Goal: Ask a question

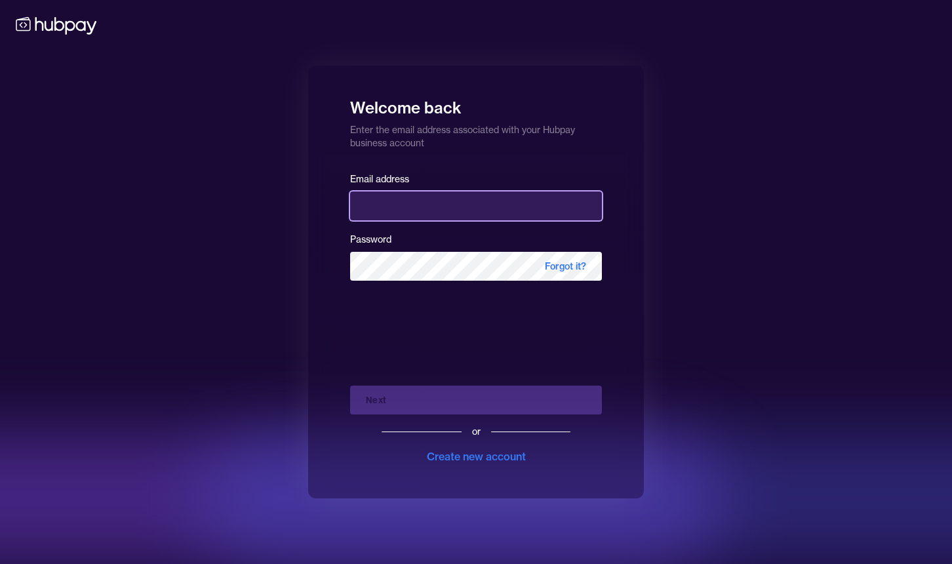
click at [433, 216] on input "email" at bounding box center [476, 205] width 252 height 29
click at [587, 212] on input "email" at bounding box center [476, 205] width 252 height 29
click at [0, 563] on com-1password-button at bounding box center [0, 564] width 0 height 0
type input "**********"
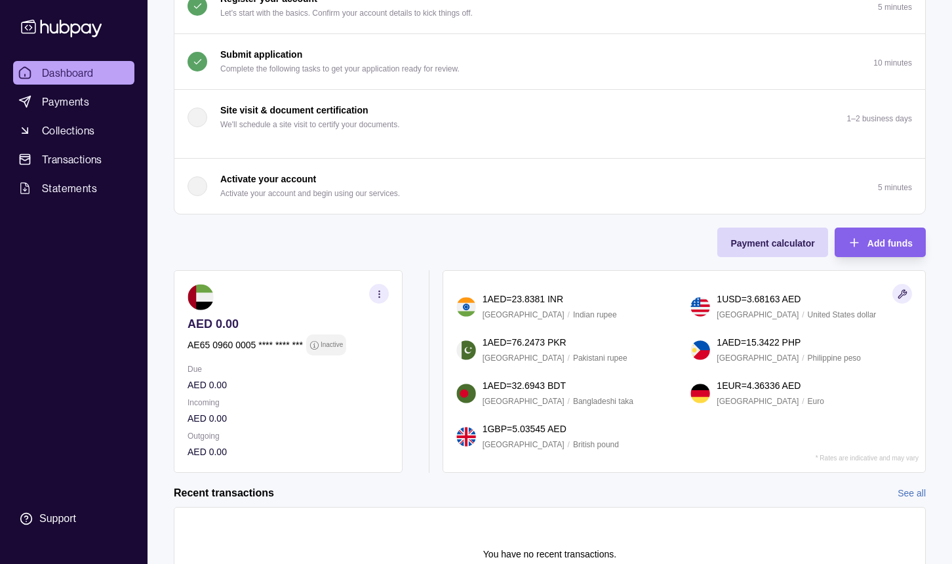
scroll to position [159, 0]
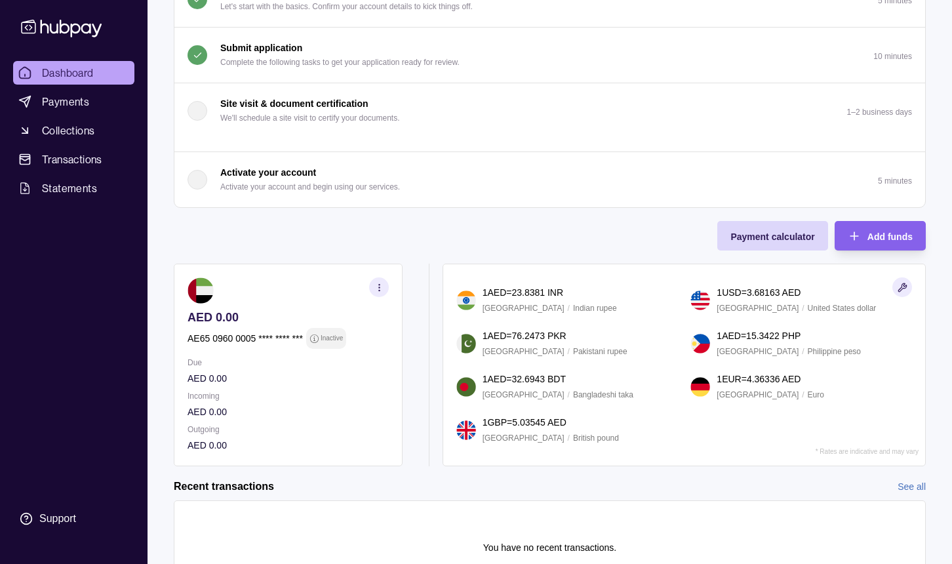
click at [383, 286] on icon "button" at bounding box center [379, 288] width 10 height 10
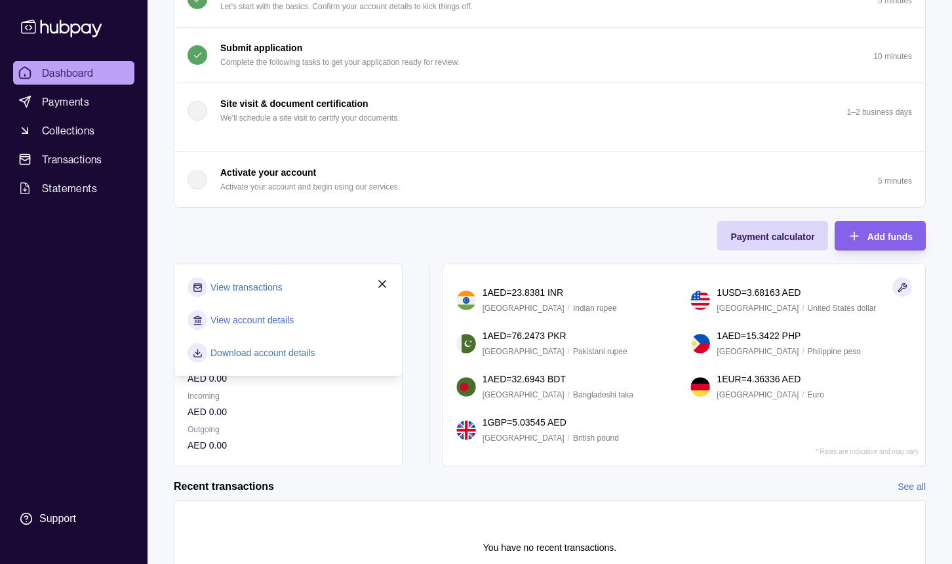
click at [258, 436] on p "Outgoing" at bounding box center [287, 429] width 201 height 14
click at [292, 388] on div "Due AED 0.00 Incoming AED 0.00 Outgoing AED 0.00" at bounding box center [287, 403] width 201 height 97
click at [384, 269] on div "View transactions View account details Download account details" at bounding box center [287, 319] width 227 height 111
click at [384, 275] on div "View transactions View account details Download account details" at bounding box center [287, 319] width 227 height 111
click at [379, 284] on icon "button" at bounding box center [382, 283] width 13 height 13
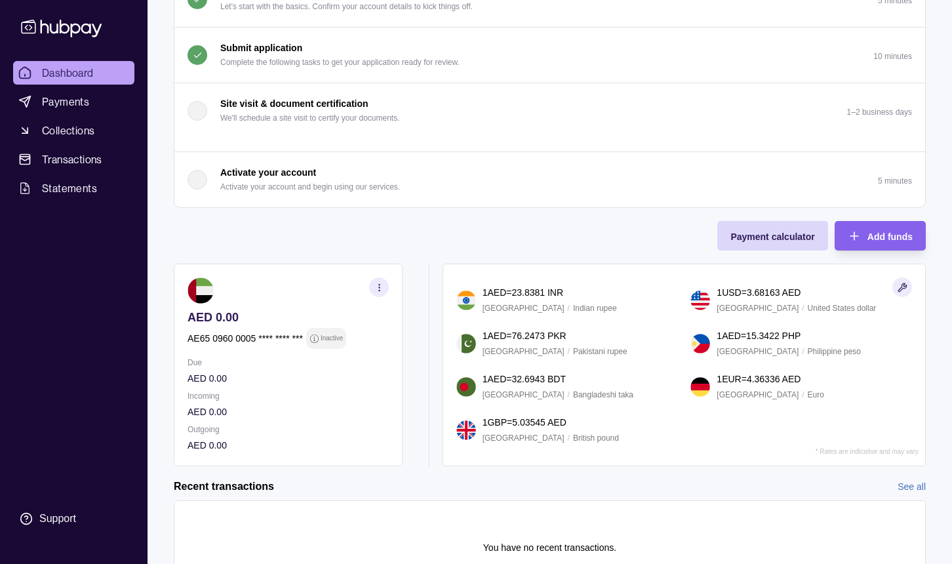
click at [330, 333] on p "Inactive" at bounding box center [332, 338] width 22 height 14
click at [316, 346] on section "Inactive" at bounding box center [326, 338] width 40 height 21
click at [316, 339] on icon at bounding box center [314, 339] width 10 height 10
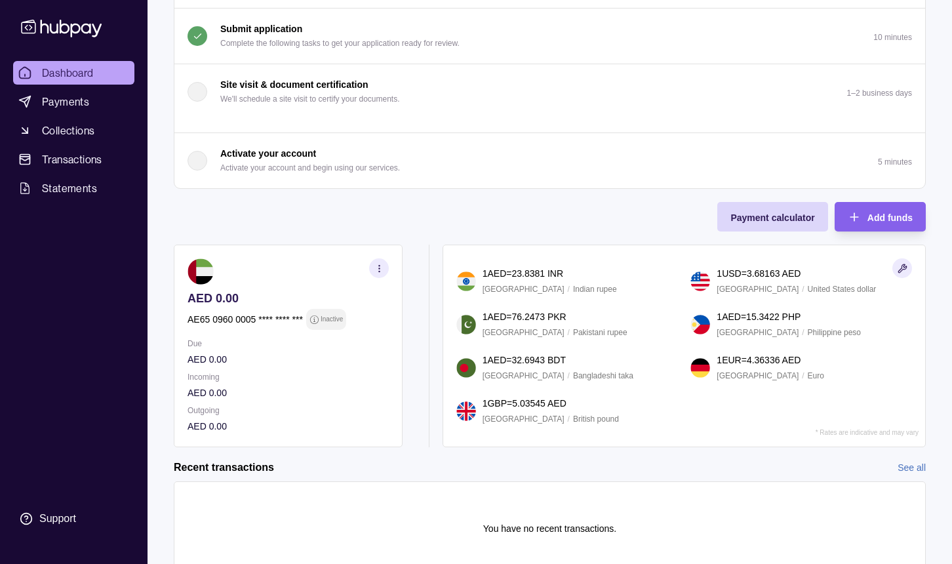
scroll to position [180, 0]
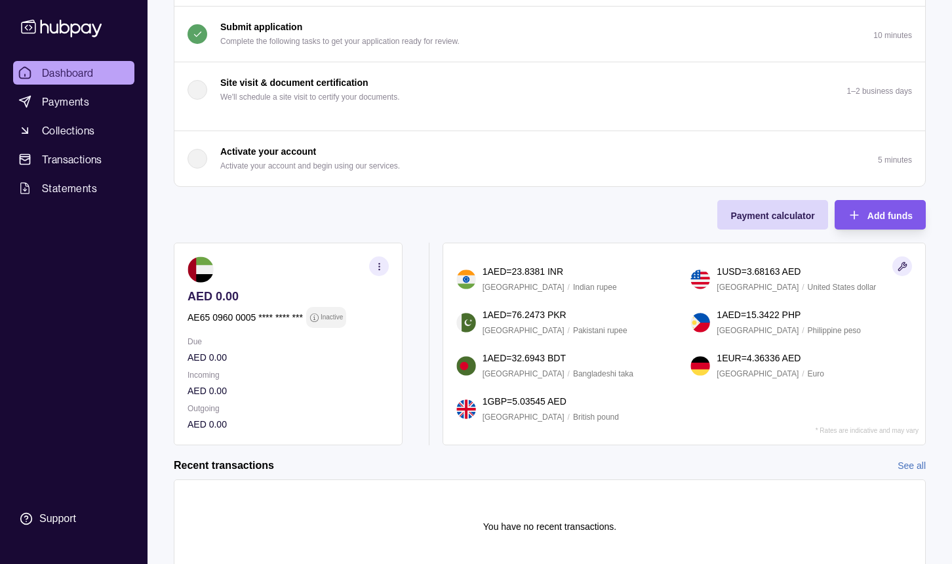
click at [875, 214] on span "Add funds" at bounding box center [889, 215] width 45 height 10
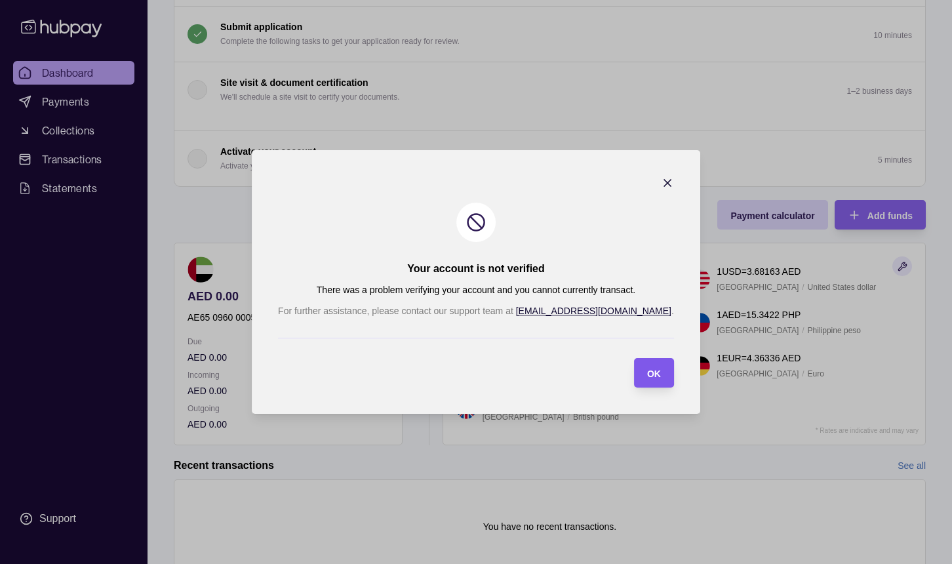
click at [647, 372] on span "OK" at bounding box center [654, 373] width 14 height 10
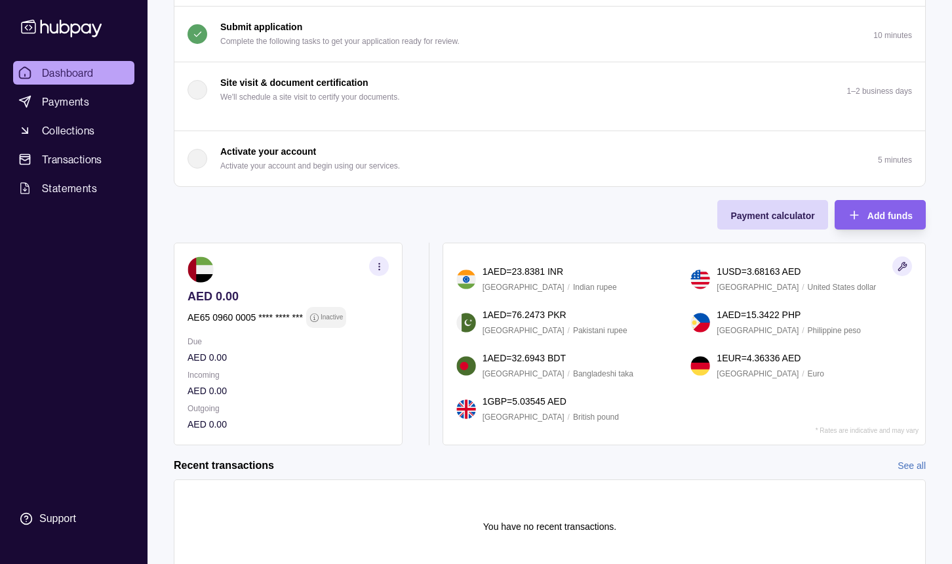
scroll to position [232, 0]
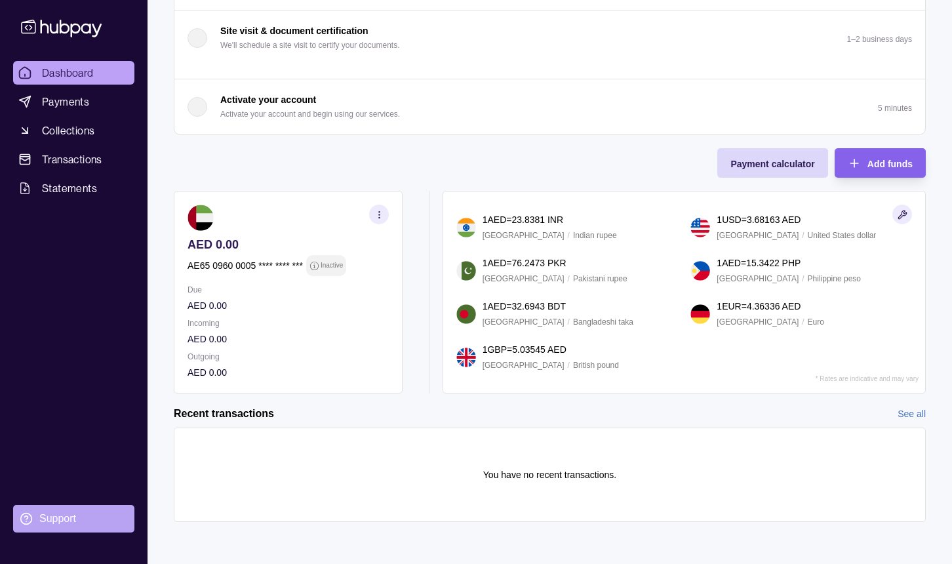
click at [82, 522] on section "Support" at bounding box center [73, 519] width 121 height 28
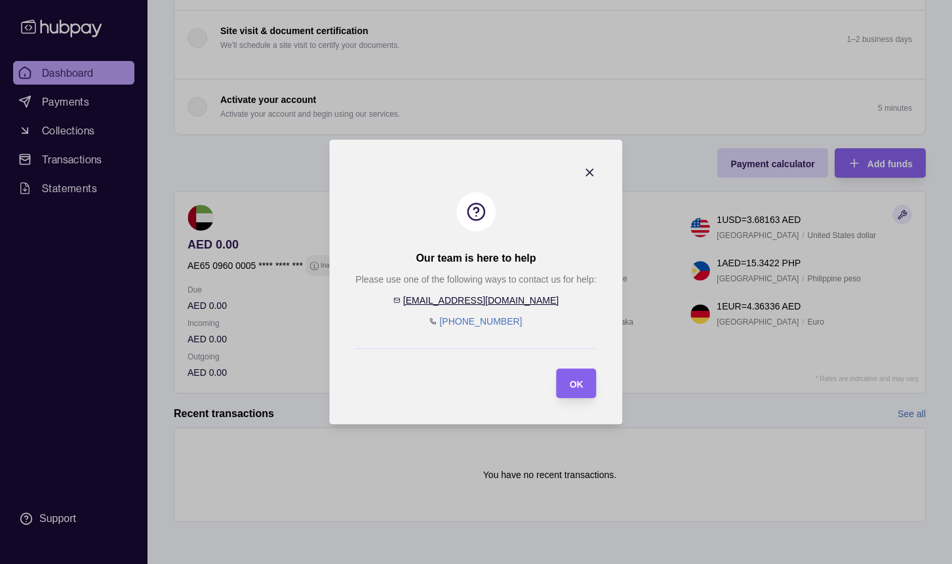
drag, startPoint x: 520, startPoint y: 303, endPoint x: 526, endPoint y: 298, distance: 7.0
click at [526, 298] on div "Please use one of the following ways to contact us for help: [EMAIL_ADDRESS][DO…" at bounding box center [475, 300] width 241 height 56
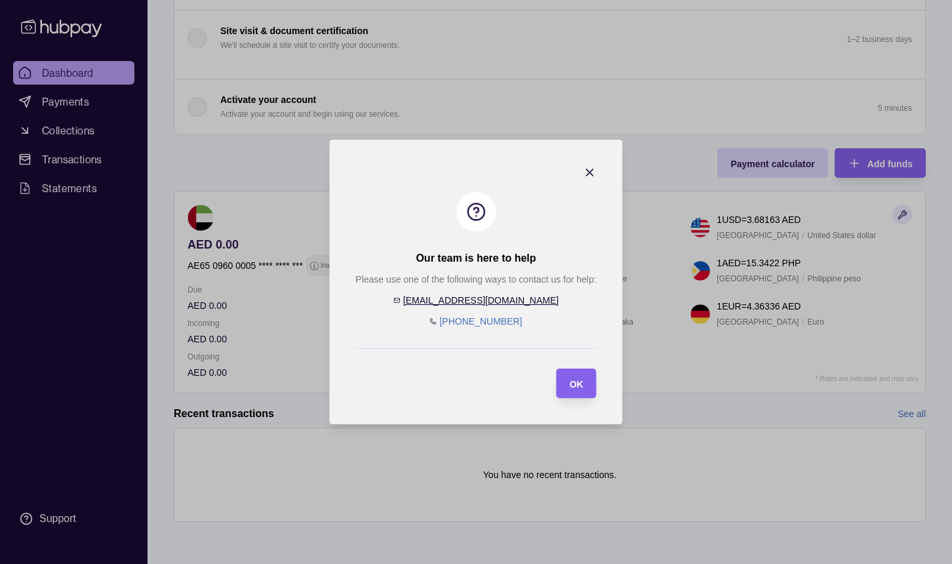
click at [526, 309] on div "Please use one of the following ways to contact us for help: [EMAIL_ADDRESS][DO…" at bounding box center [475, 300] width 241 height 56
click at [524, 305] on div "Please use one of the following ways to contact us for help: [EMAIL_ADDRESS][DO…" at bounding box center [475, 300] width 241 height 56
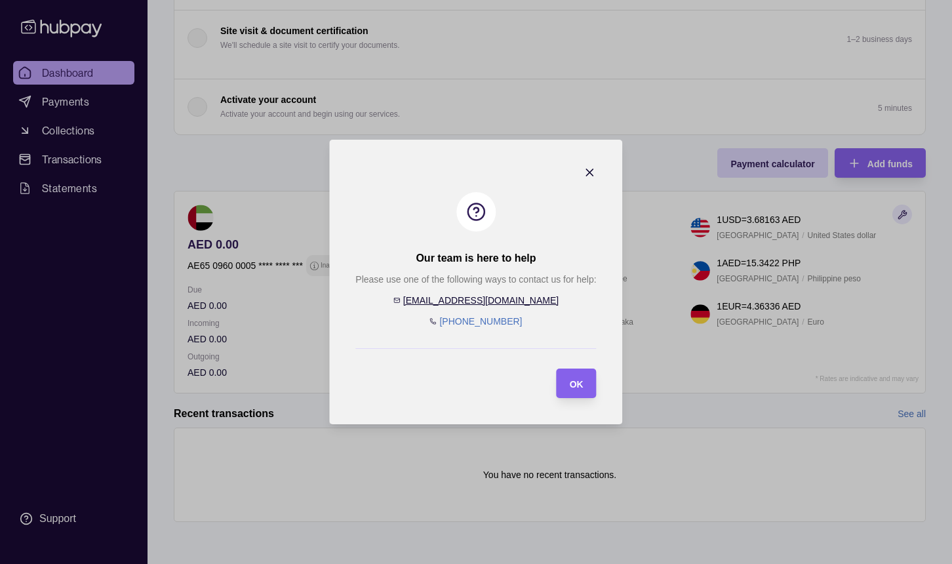
click at [524, 305] on div "Please use one of the following ways to contact us for help: [EMAIL_ADDRESS][DO…" at bounding box center [475, 300] width 241 height 56
click at [594, 176] on icon "button" at bounding box center [589, 172] width 13 height 13
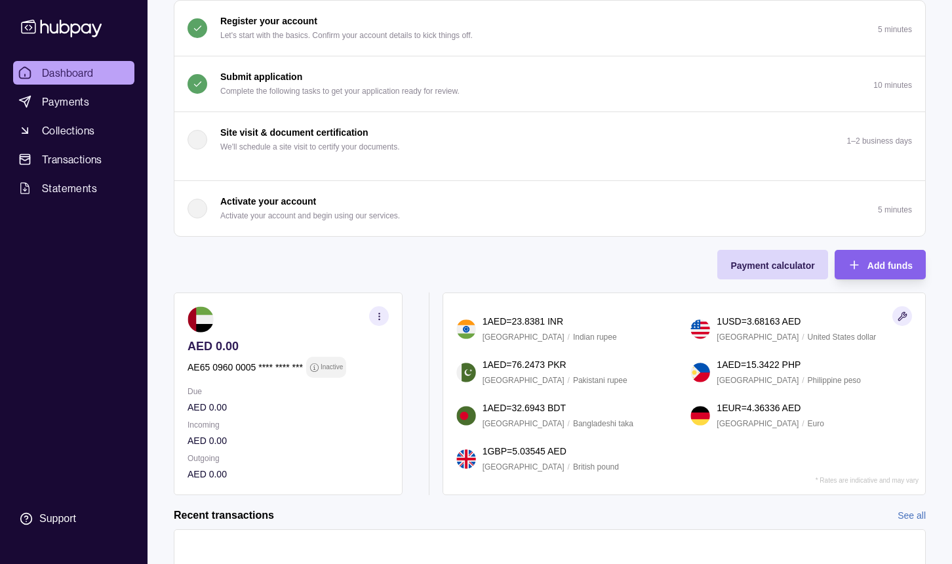
scroll to position [0, 0]
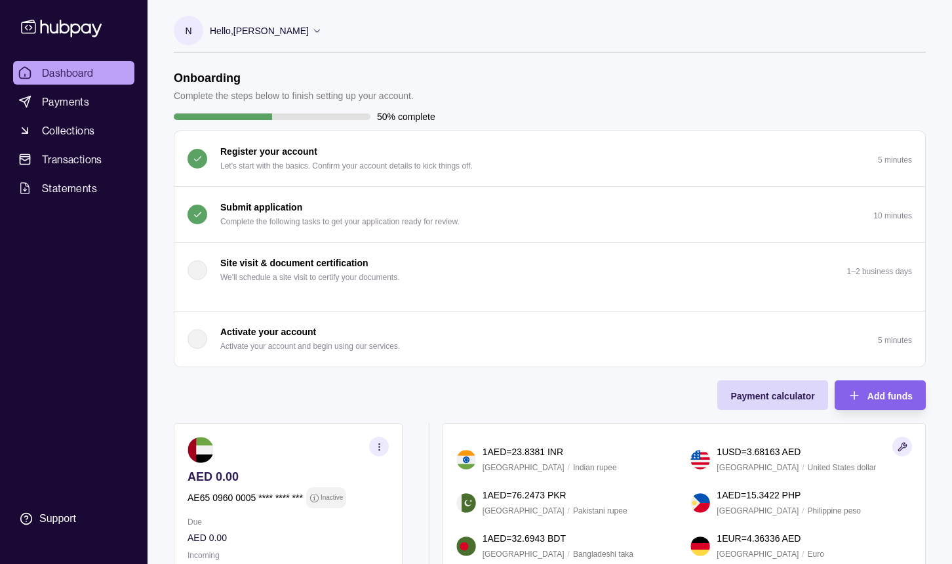
click at [278, 38] on div "Hello, [PERSON_NAME]" at bounding box center [266, 31] width 112 height 28
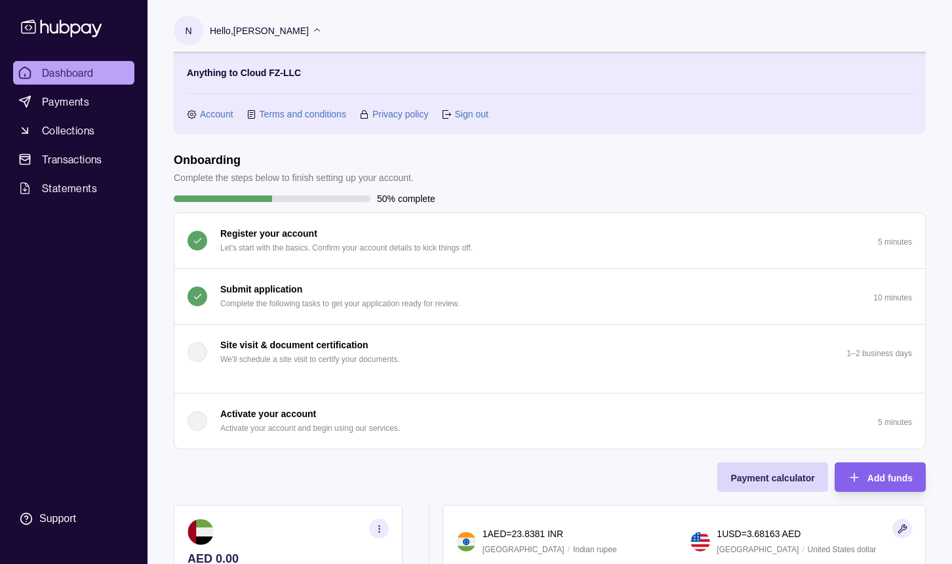
click at [247, 76] on p "Anything to Cloud FZ-LLC" at bounding box center [244, 73] width 114 height 14
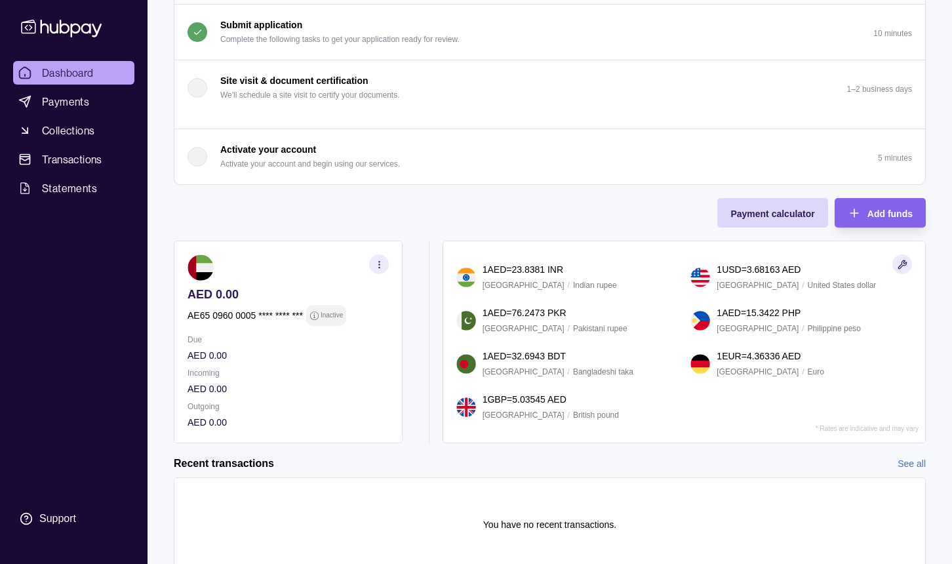
scroll to position [314, 0]
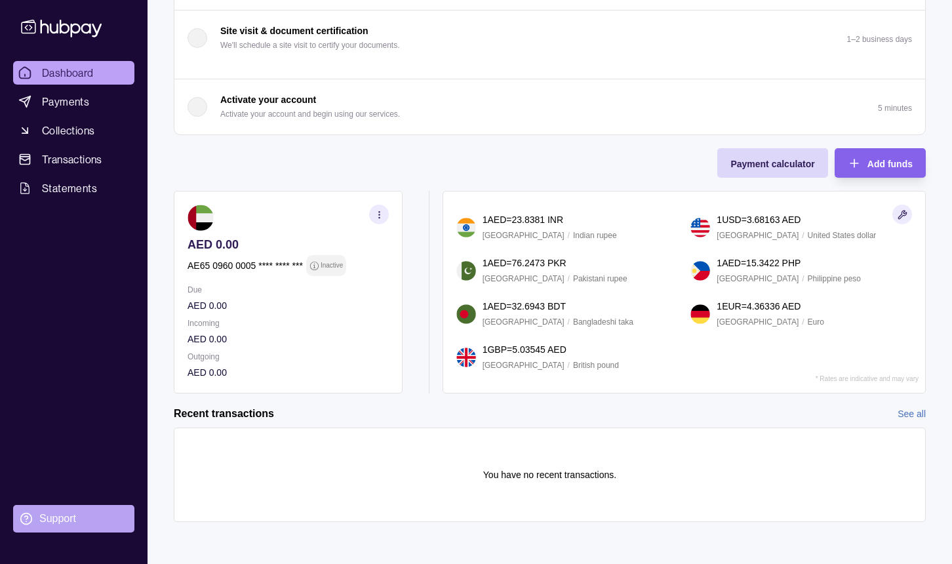
click at [63, 519] on div "Support" at bounding box center [57, 518] width 37 height 14
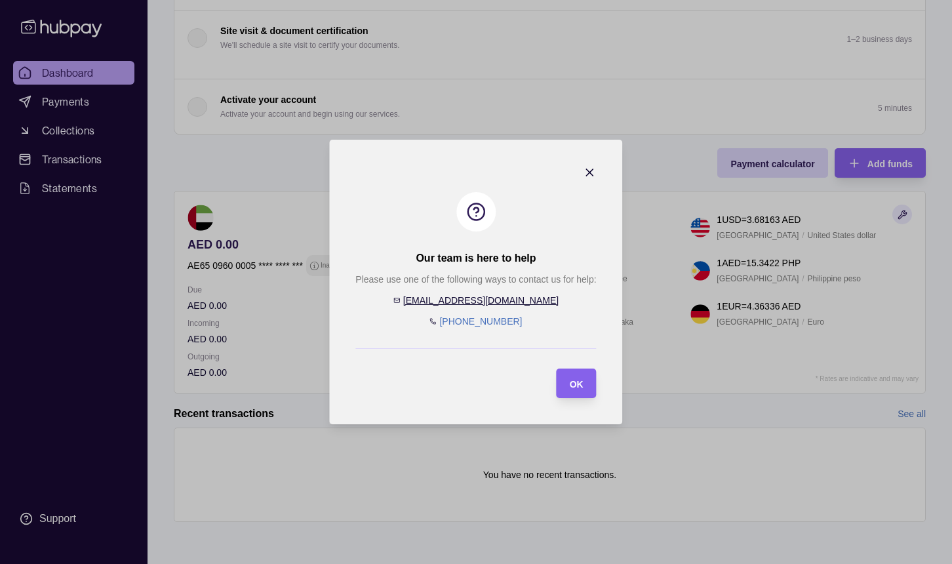
click at [589, 174] on icon "button" at bounding box center [589, 172] width 13 height 13
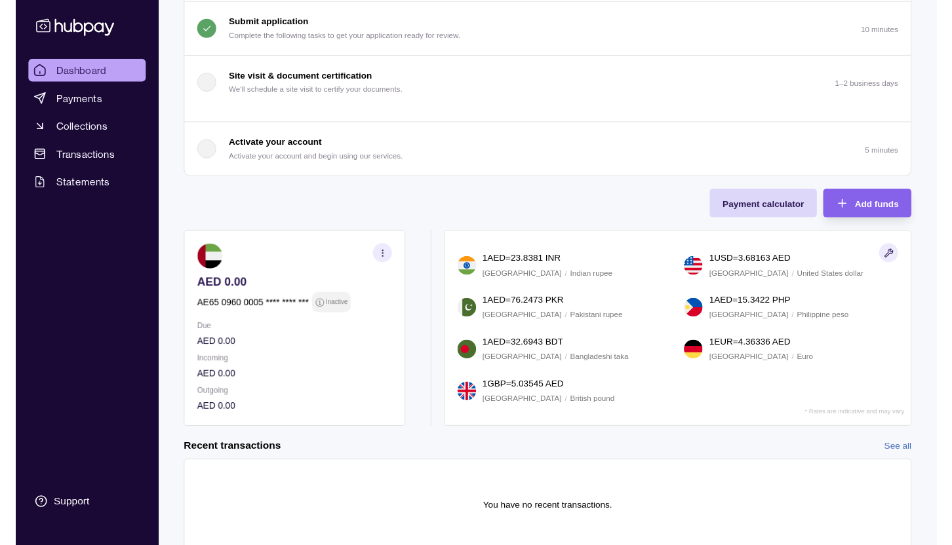
scroll to position [255, 0]
